Goal: Transaction & Acquisition: Purchase product/service

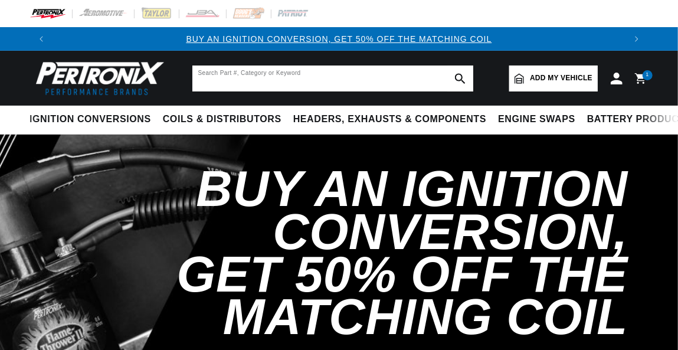
drag, startPoint x: 0, startPoint y: 0, endPoint x: 246, endPoint y: 84, distance: 259.5
click at [246, 84] on input "text" at bounding box center [332, 79] width 281 height 26
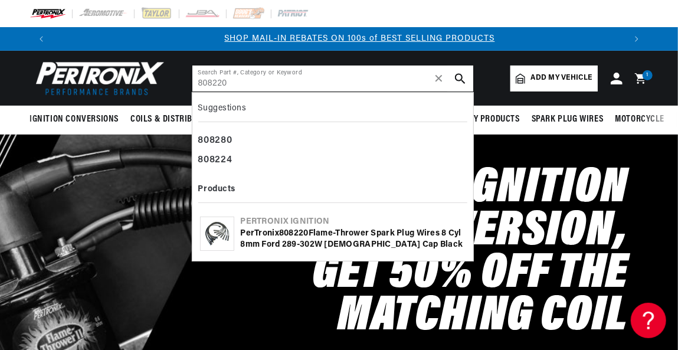
scroll to position [0, 572]
type input "808220"
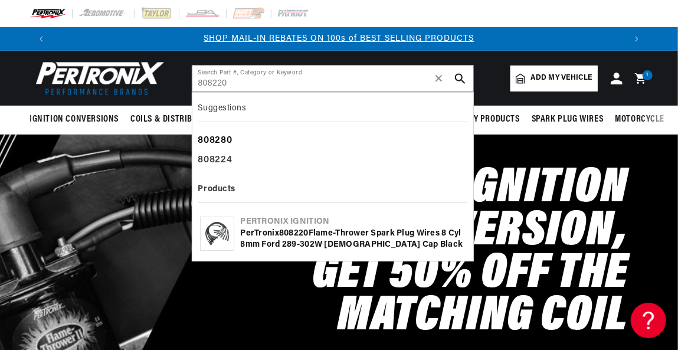
click at [217, 138] on div "808280" at bounding box center [332, 141] width 269 height 20
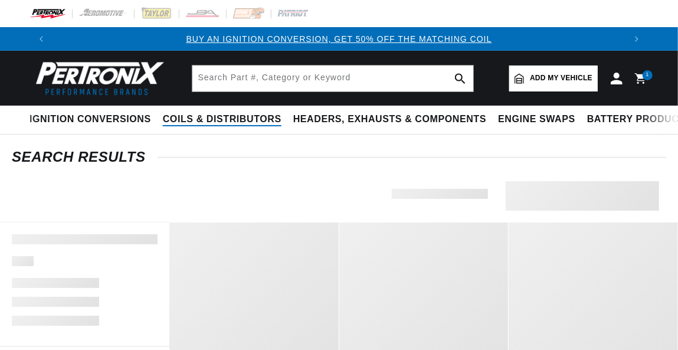
type input "808280"
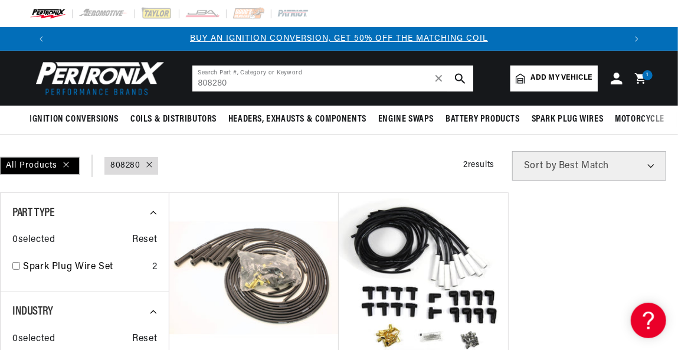
click at [461, 81] on icon "search button" at bounding box center [460, 78] width 11 height 11
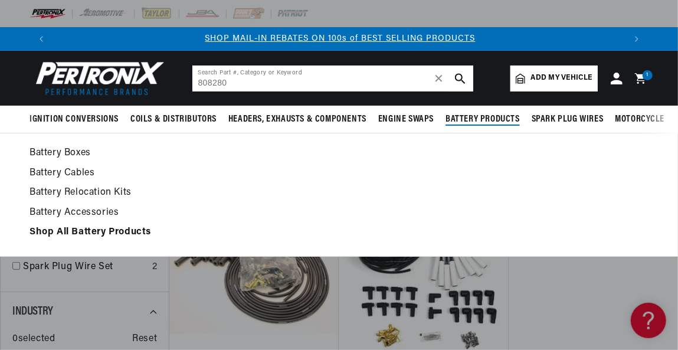
scroll to position [0, 572]
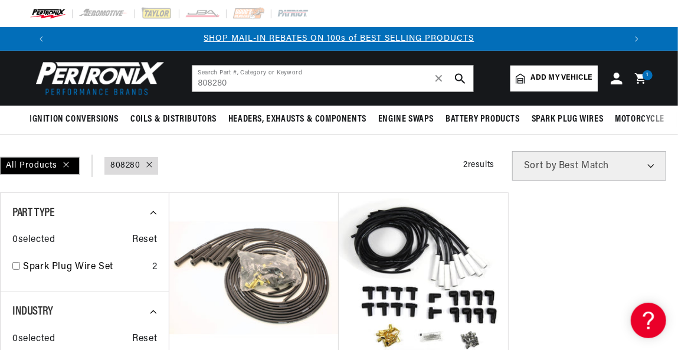
click at [459, 79] on icon "search button" at bounding box center [460, 78] width 11 height 11
click at [118, 164] on link "query : 808280" at bounding box center [125, 165] width 30 height 13
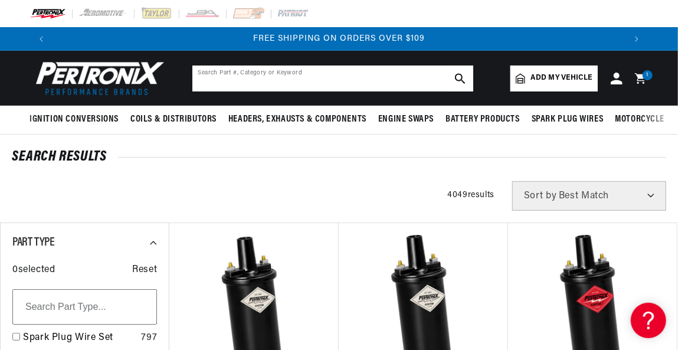
click at [231, 79] on input "text" at bounding box center [332, 79] width 281 height 26
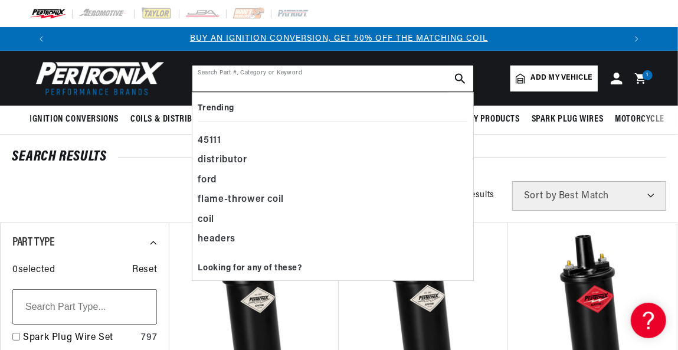
click at [224, 77] on input "text" at bounding box center [332, 79] width 281 height 26
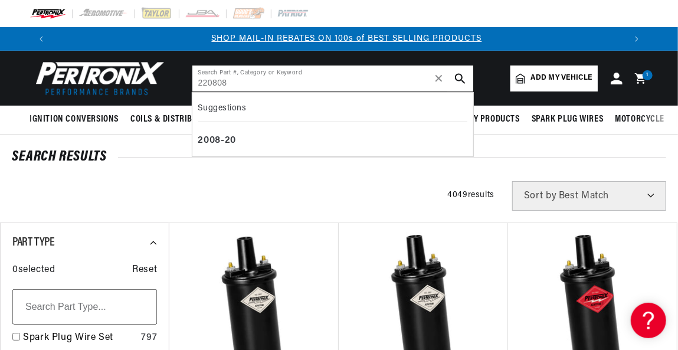
scroll to position [0, 572]
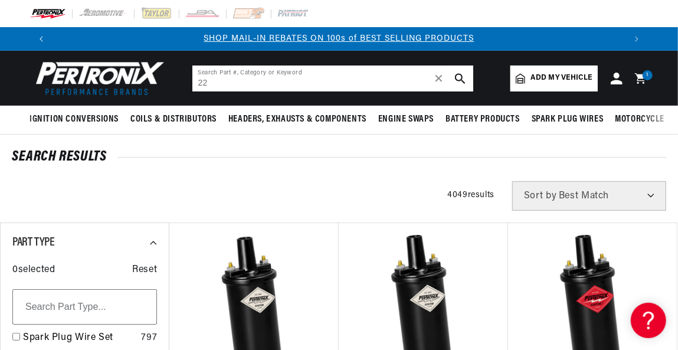
type input "2"
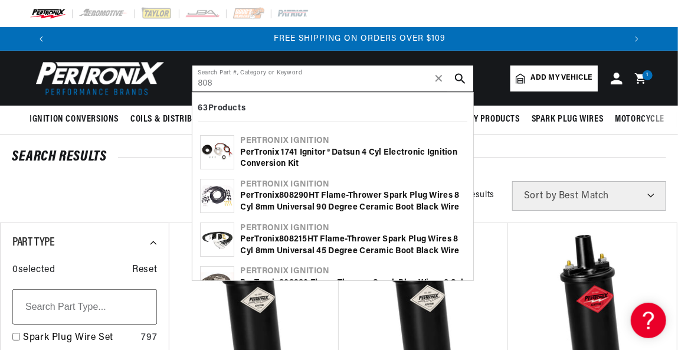
scroll to position [0, 1144]
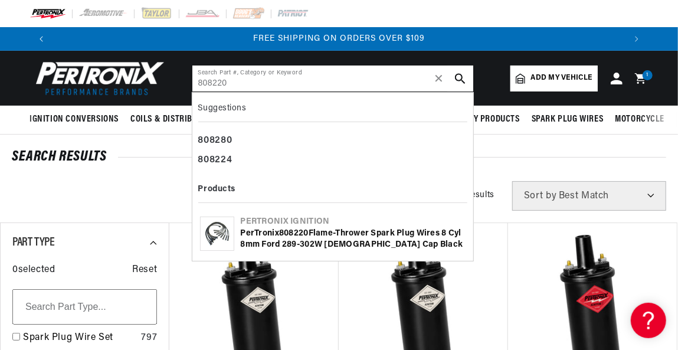
type input "808220"
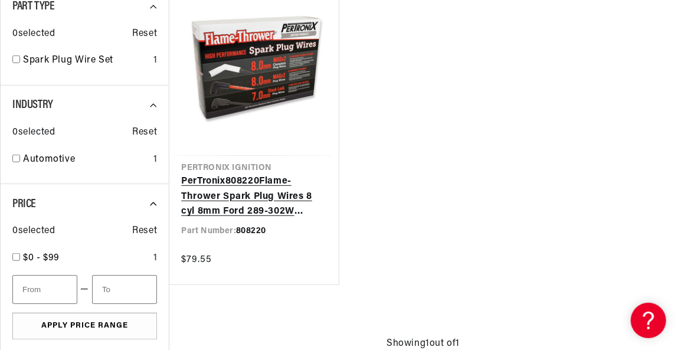
click at [266, 193] on link "PerTronix 808220 Flame-Thrower Spark Plug Wires 8 cyl 8mm Ford 289-302W Male Ca…" at bounding box center [253, 196] width 145 height 45
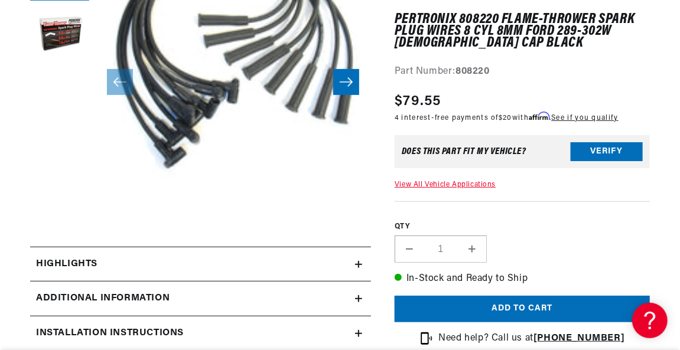
scroll to position [354, 0]
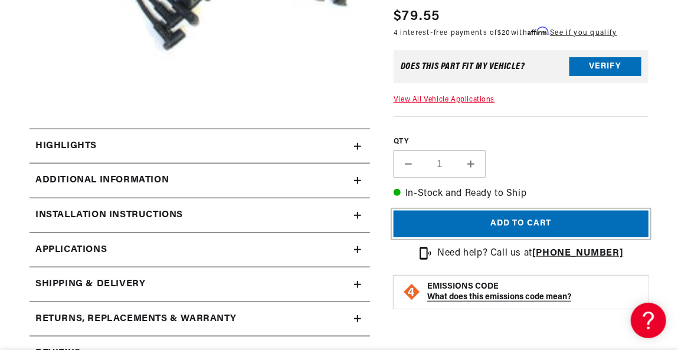
click at [510, 220] on button "Add to cart" at bounding box center [521, 224] width 255 height 27
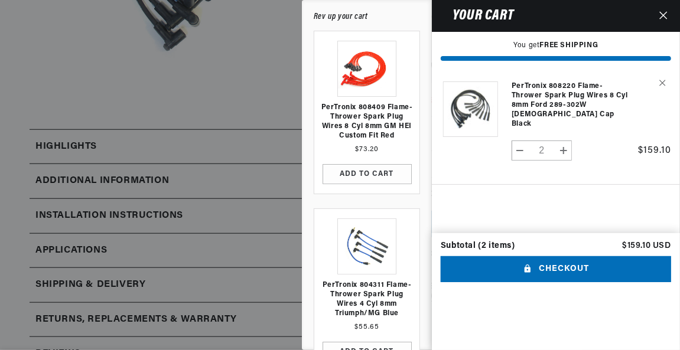
scroll to position [0, 1147]
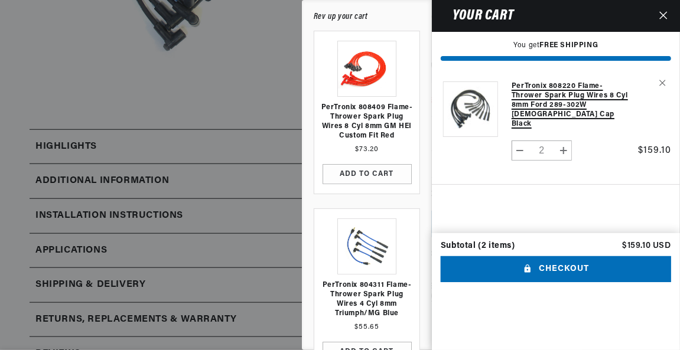
click at [556, 104] on link "PerTronix 808220 Flame-Thrower Spark Plug Wires 8 cyl 8mm Ford 289-302W [DEMOGR…" at bounding box center [569, 104] width 117 height 47
